Goal: Task Accomplishment & Management: Manage account settings

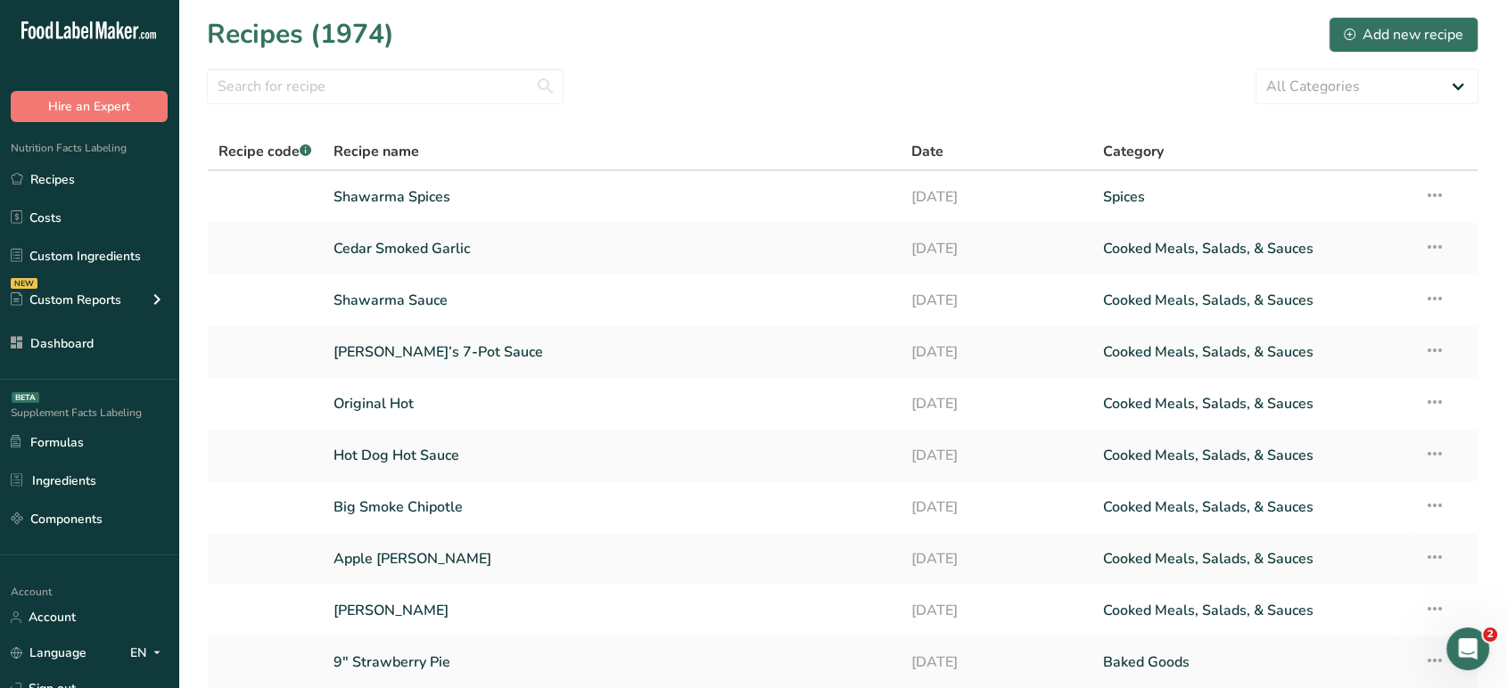
scroll to position [134, 0]
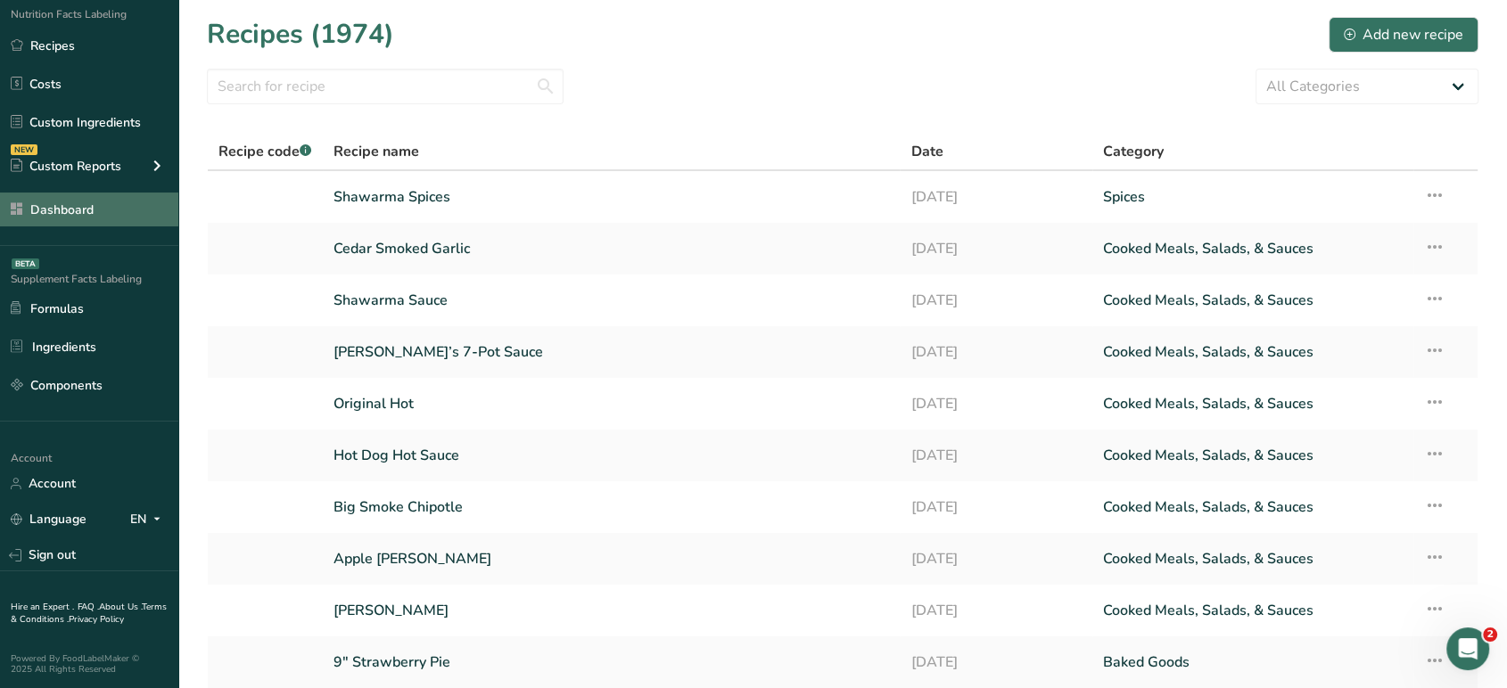
click at [80, 210] on link "Dashboard" at bounding box center [89, 210] width 178 height 34
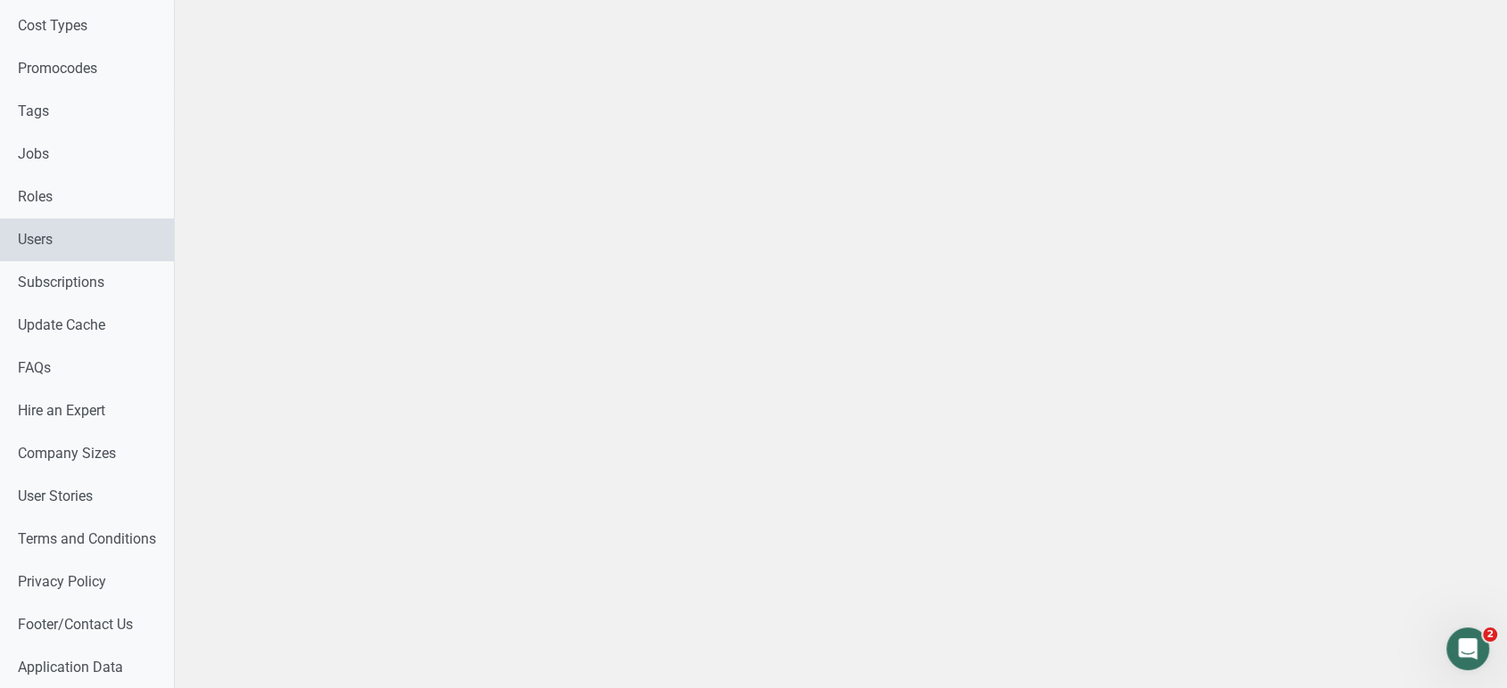
scroll to position [945, 0]
click at [64, 236] on link "Users" at bounding box center [94, 239] width 188 height 43
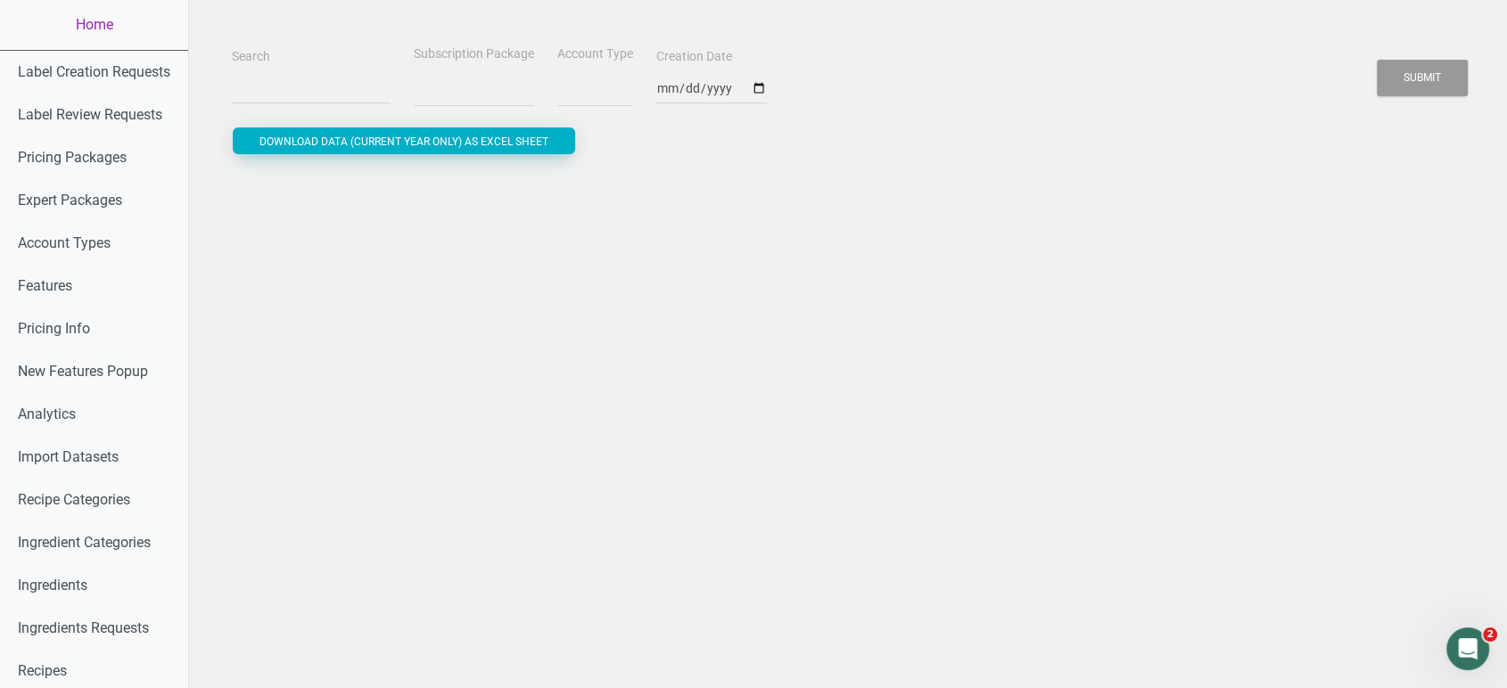
select select
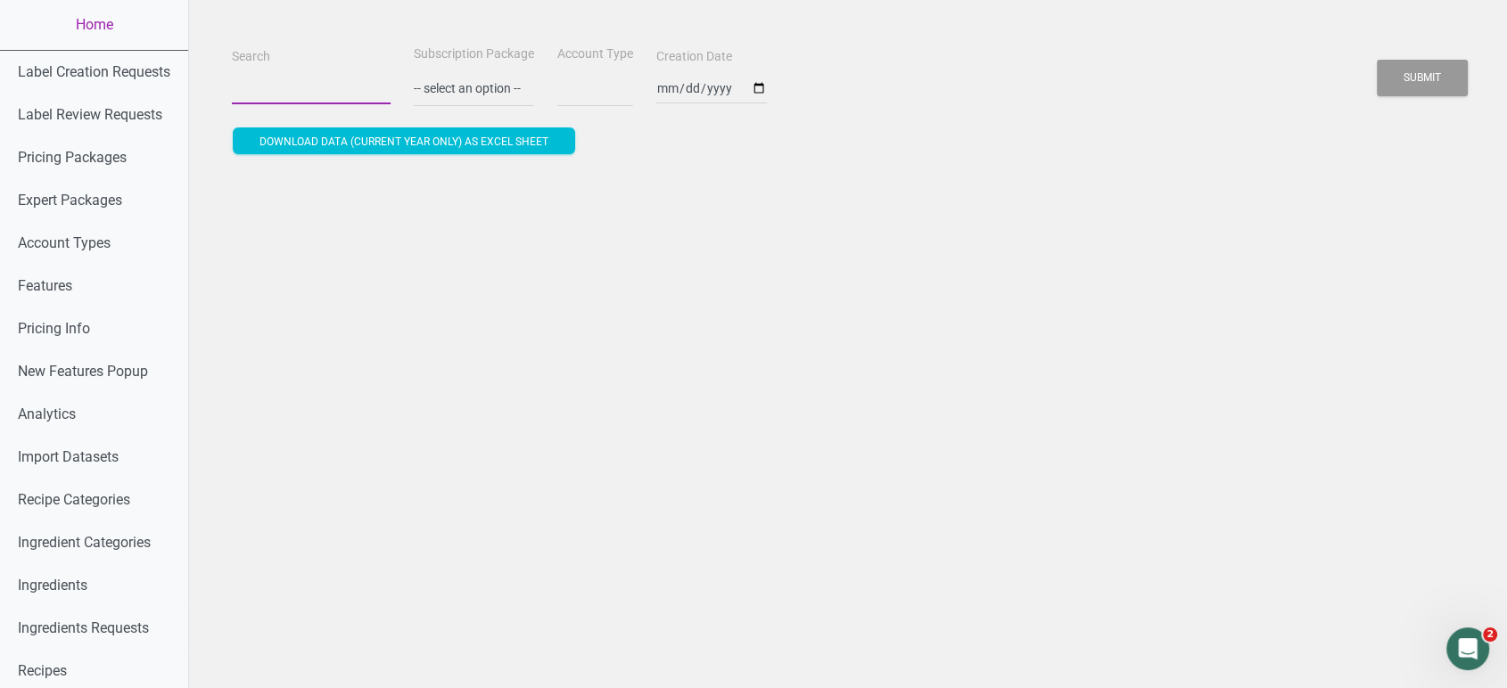
click at [284, 91] on input "Search" at bounding box center [311, 88] width 159 height 32
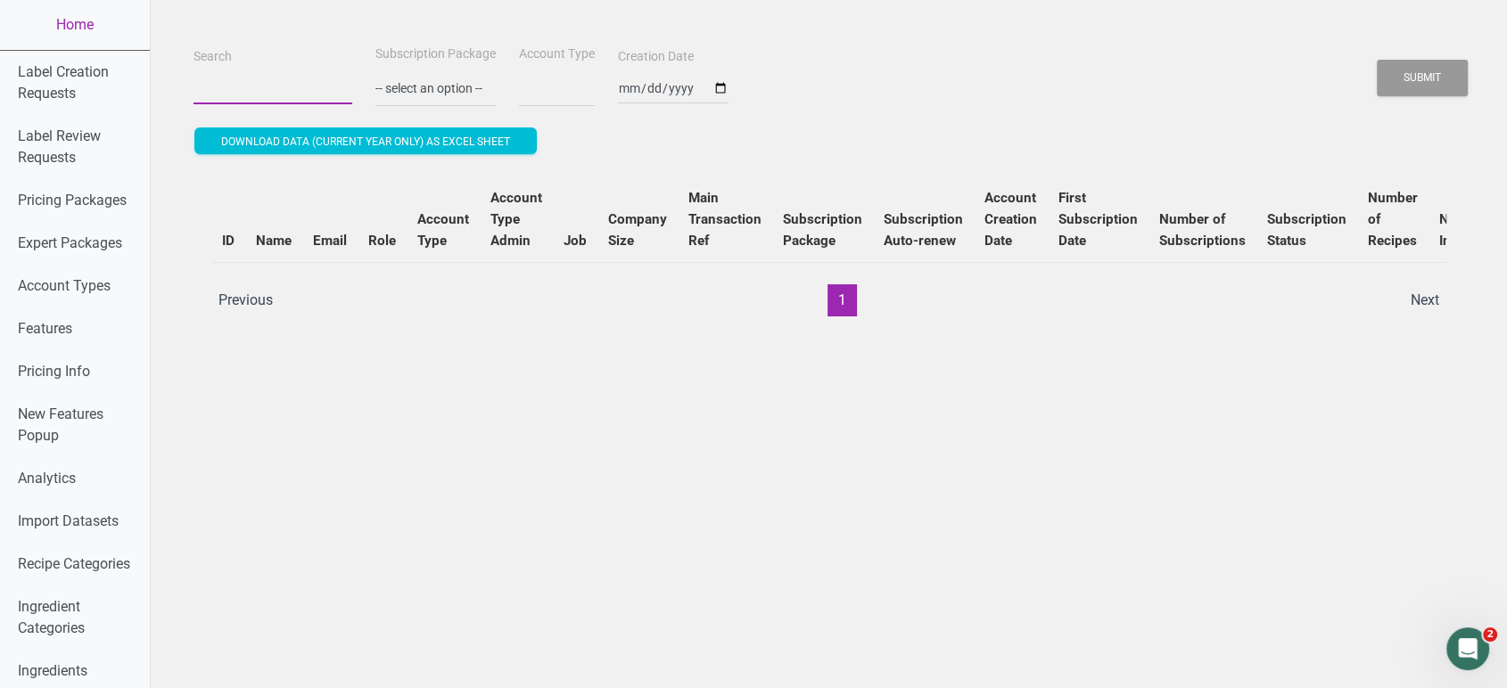
type input "u"
select select
type input "up"
select select
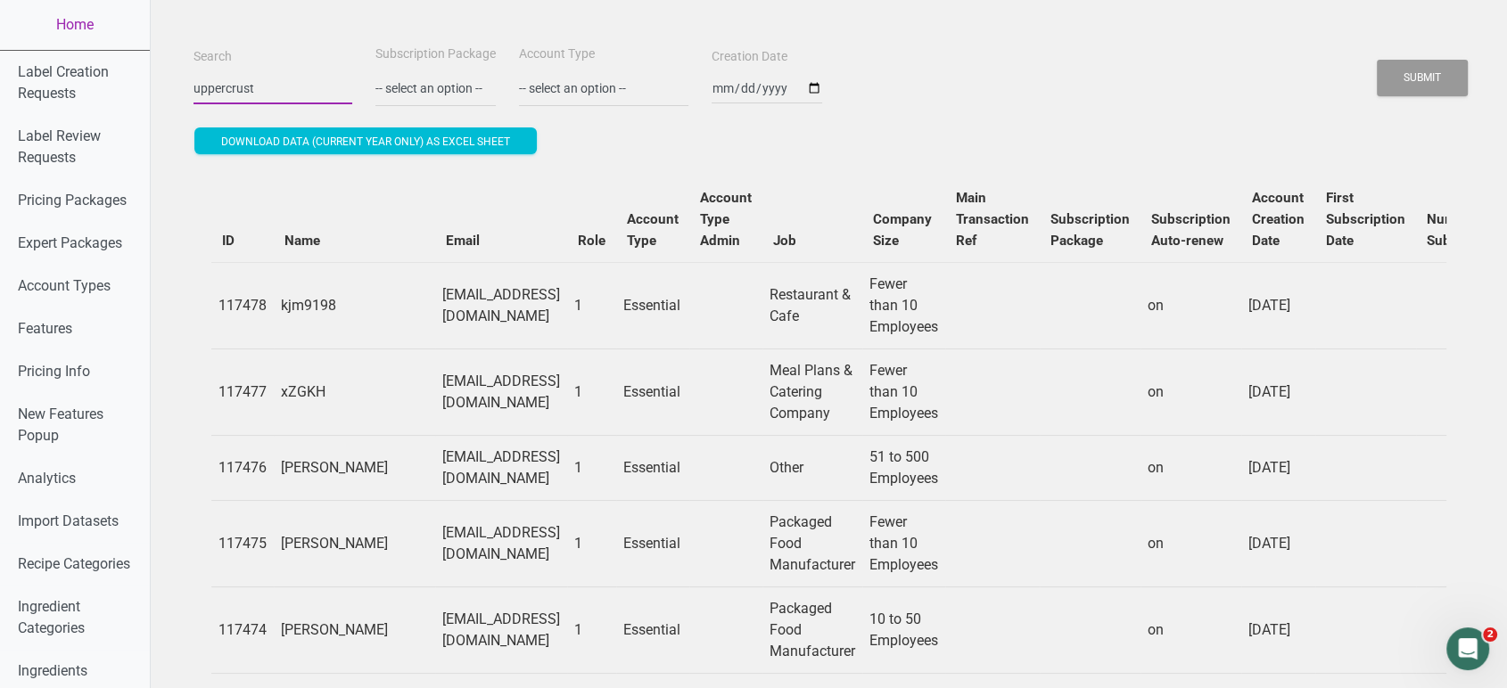
type input "uppercrust"
click at [1377, 60] on button "Submit" at bounding box center [1422, 78] width 91 height 37
